Goal: Information Seeking & Learning: Find specific fact

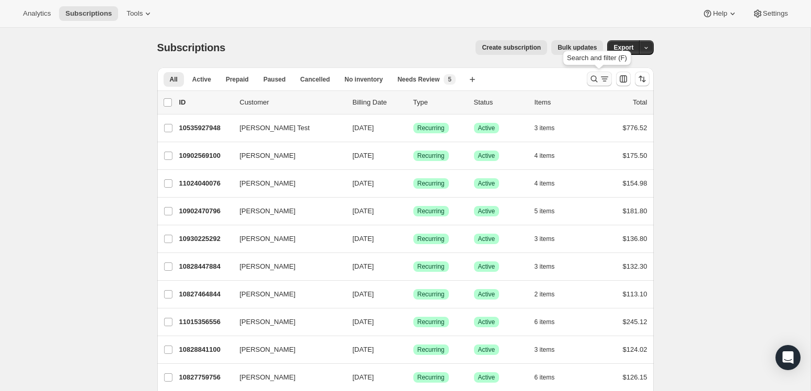
click at [602, 79] on icon "Search and filter results" at bounding box center [605, 79] width 10 height 10
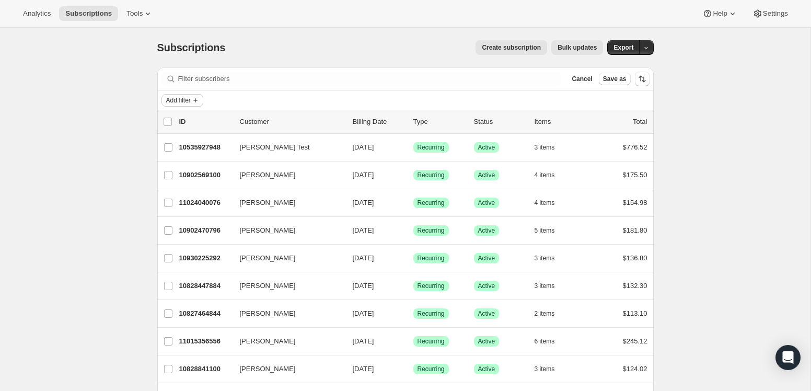
click at [187, 104] on span "Add filter" at bounding box center [178, 100] width 25 height 8
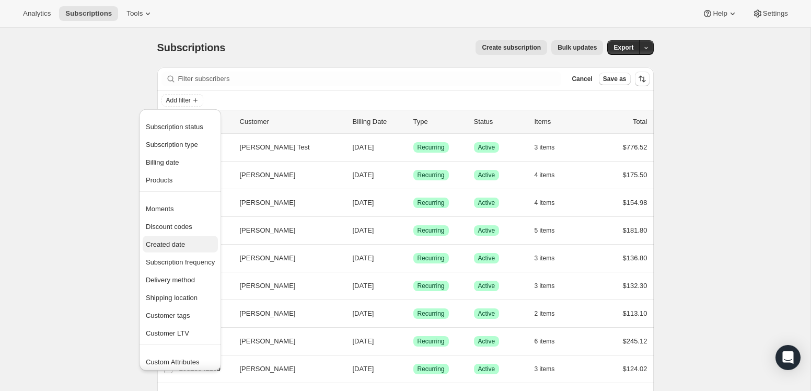
click at [180, 239] on span "Created date" at bounding box center [180, 244] width 69 height 10
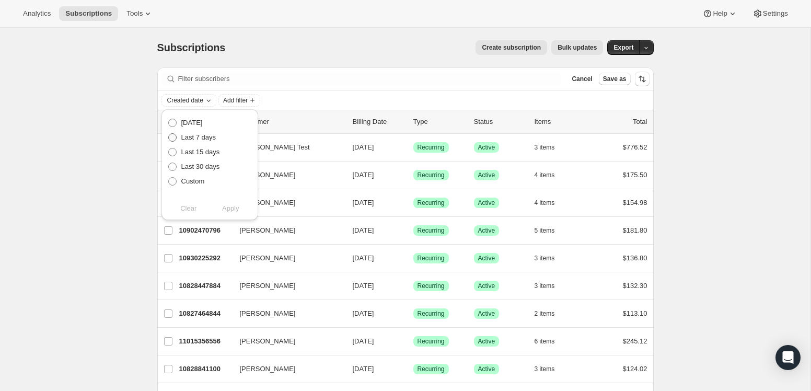
click at [191, 139] on span "Last 7 days" at bounding box center [198, 137] width 35 height 8
click at [169, 134] on input "Last 7 days" at bounding box center [168, 133] width 1 height 1
radio input "true"
click at [232, 209] on span "Apply" at bounding box center [230, 208] width 17 height 10
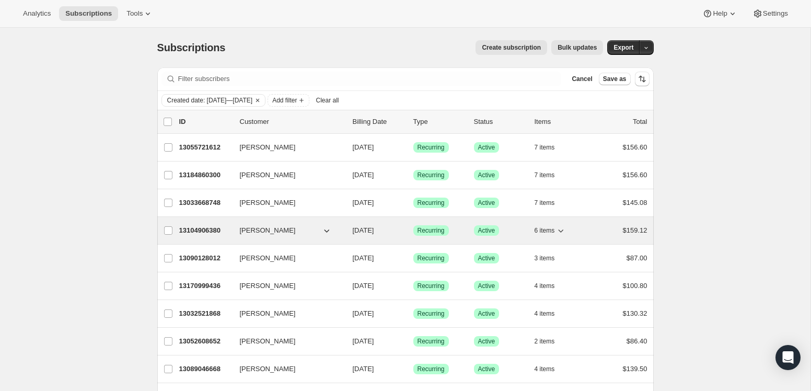
click at [255, 226] on span "[PERSON_NAME]" at bounding box center [268, 230] width 56 height 10
click at [327, 231] on icon "button" at bounding box center [327, 230] width 10 height 10
click at [326, 229] on icon "button" at bounding box center [327, 230] width 10 height 10
click at [213, 227] on p "13104906380" at bounding box center [205, 230] width 52 height 10
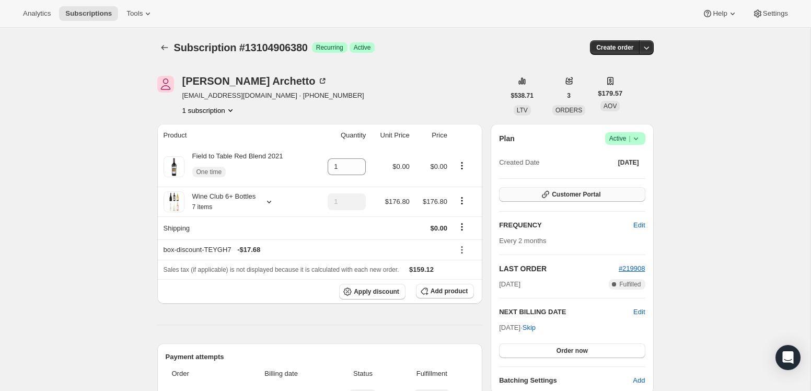
click at [584, 194] on span "Customer Portal" at bounding box center [576, 194] width 49 height 8
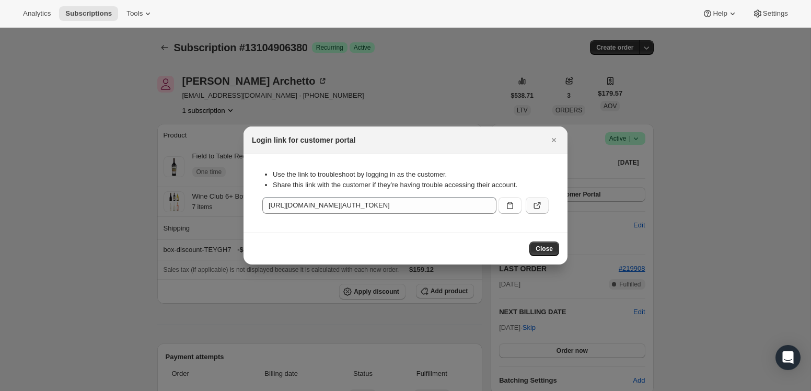
click at [537, 208] on icon ":rcn:" at bounding box center [537, 205] width 10 height 10
click at [552, 141] on icon "Close" at bounding box center [554, 140] width 10 height 10
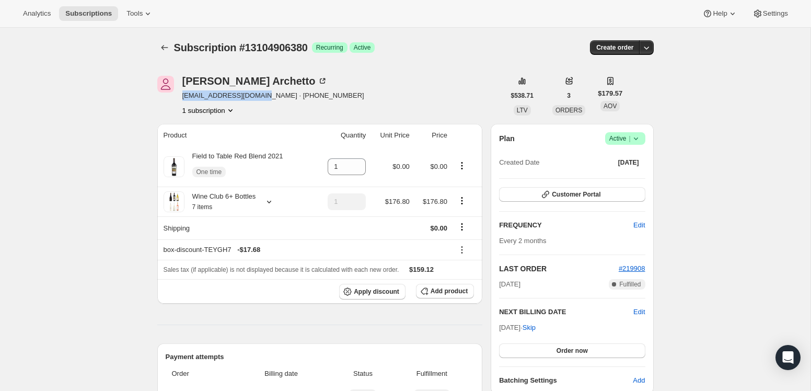
drag, startPoint x: 261, startPoint y: 96, endPoint x: 182, endPoint y: 96, distance: 79.5
click at [182, 96] on span "jarchetto417@gmail.com · +12152069720" at bounding box center [273, 95] width 182 height 10
copy span "jarchetto417@gmail.com"
click at [377, 82] on div "Jeanette Archetto jarchetto417@gmail.com · +12152069720 1 subscription" at bounding box center [331, 96] width 348 height 40
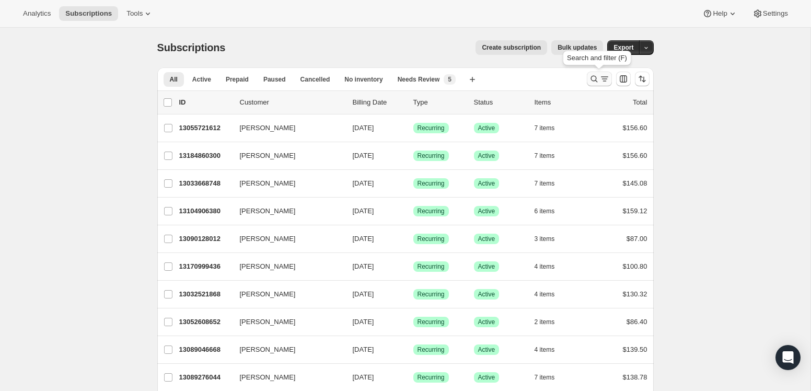
click at [601, 75] on icon "Search and filter results" at bounding box center [605, 79] width 10 height 10
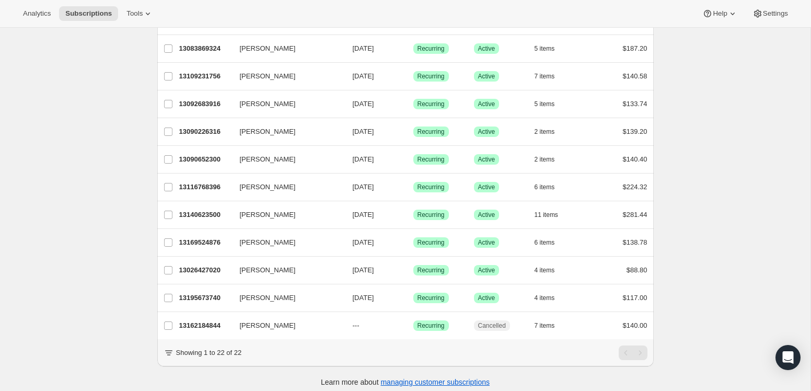
scroll to position [405, 0]
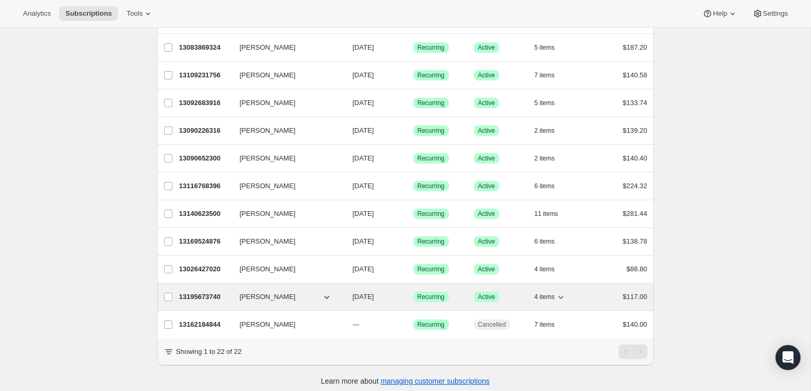
click at [196, 296] on p "13195673740" at bounding box center [205, 297] width 52 height 10
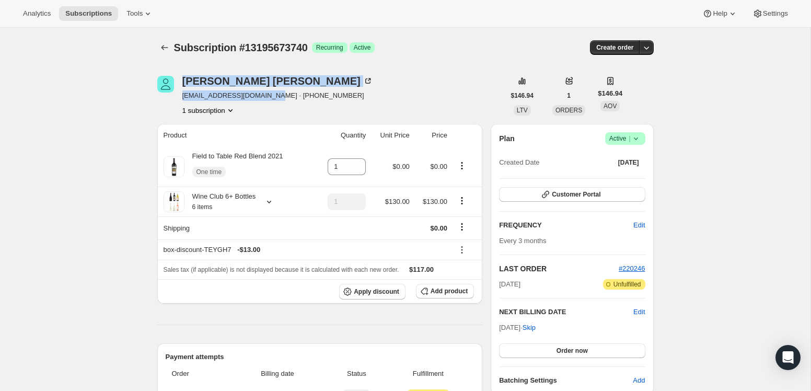
drag, startPoint x: 274, startPoint y: 97, endPoint x: 177, endPoint y: 99, distance: 97.8
click at [177, 99] on div "[PERSON_NAME] [EMAIL_ADDRESS][DOMAIN_NAME] · [PHONE_NUMBER] 1 subscription" at bounding box center [331, 96] width 348 height 40
copy div "[PERSON_NAME] [EMAIL_ADDRESS][DOMAIN_NAME]"
click at [194, 94] on span "[EMAIL_ADDRESS][DOMAIN_NAME] · [PHONE_NUMBER]" at bounding box center [277, 95] width 191 height 10
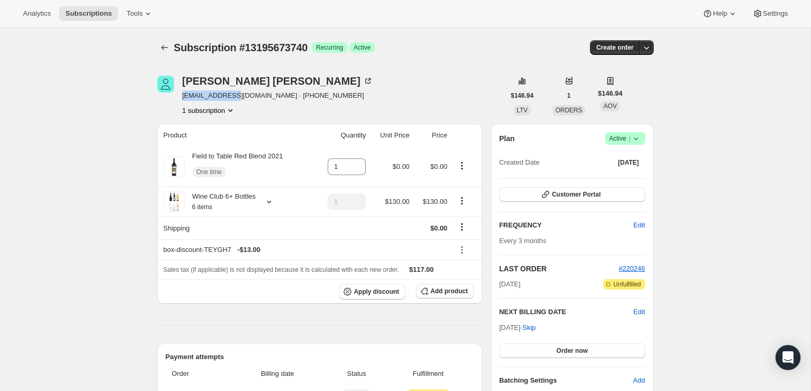
click at [213, 96] on span "[EMAIL_ADDRESS][DOMAIN_NAME] · [PHONE_NUMBER]" at bounding box center [277, 95] width 191 height 10
drag, startPoint x: 274, startPoint y: 97, endPoint x: 180, endPoint y: 98, distance: 93.6
click at [172, 97] on div "[PERSON_NAME] [EMAIL_ADDRESS][DOMAIN_NAME] · [PHONE_NUMBER] 1 subscription" at bounding box center [331, 96] width 348 height 40
click at [180, 98] on div "[PERSON_NAME] [EMAIL_ADDRESS][DOMAIN_NAME] · [PHONE_NUMBER] 1 subscription" at bounding box center [331, 96] width 348 height 40
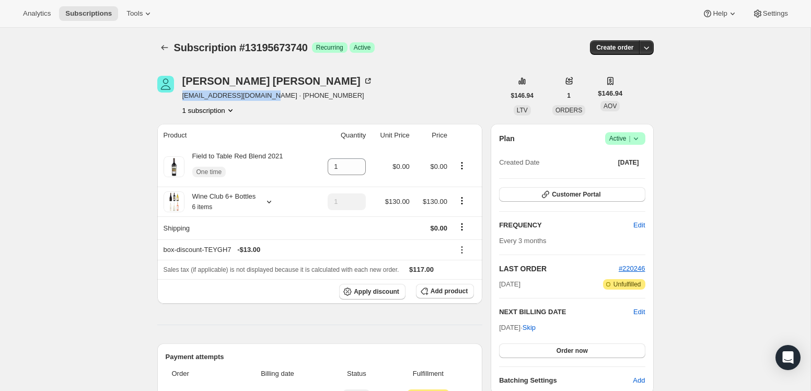
drag, startPoint x: 182, startPoint y: 98, endPoint x: 273, endPoint y: 98, distance: 90.5
click at [273, 98] on span "[EMAIL_ADDRESS][DOMAIN_NAME] · [PHONE_NUMBER]" at bounding box center [277, 95] width 191 height 10
copy span "[EMAIL_ADDRESS][DOMAIN_NAME]"
click at [368, 79] on icon at bounding box center [369, 79] width 3 height 3
